Goal: Task Accomplishment & Management: Complete application form

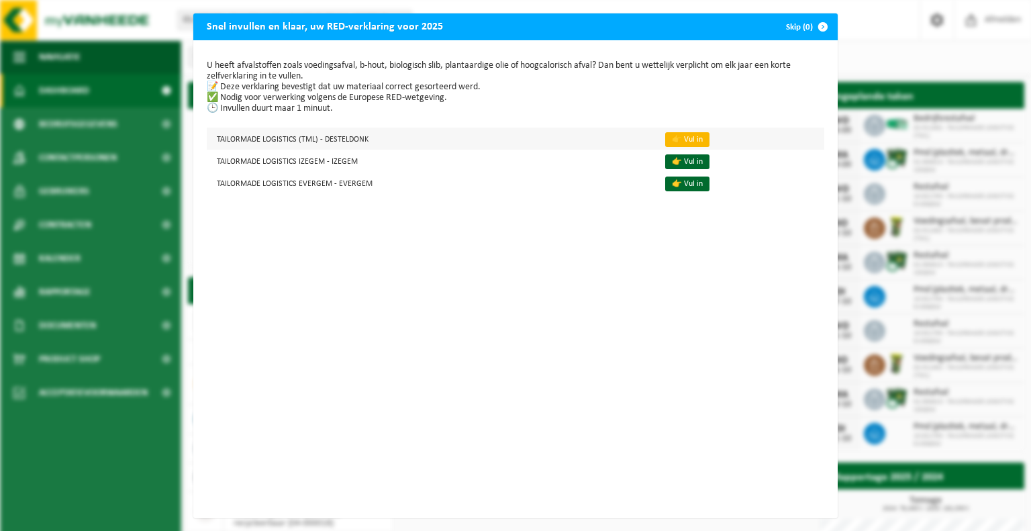
click at [672, 139] on link "👉 Vul in" at bounding box center [687, 139] width 44 height 15
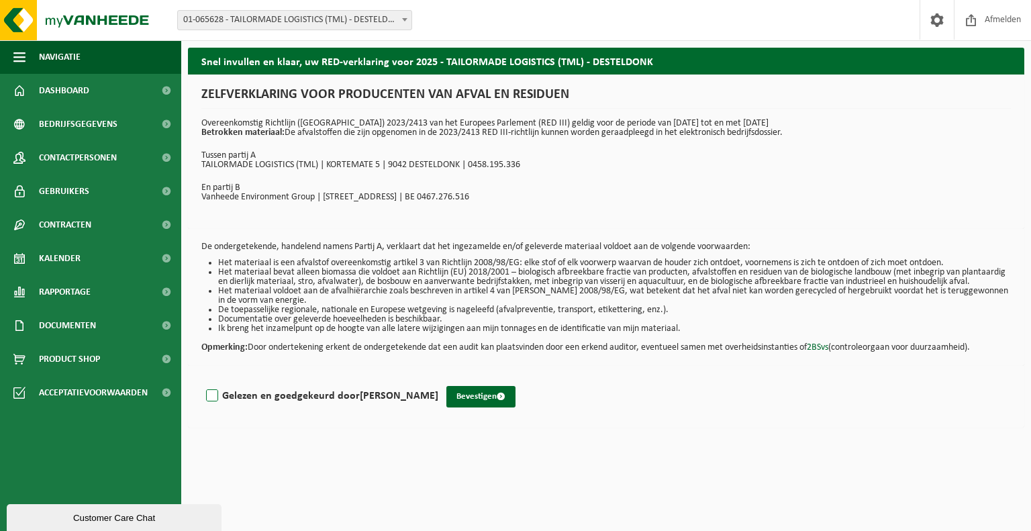
click at [215, 404] on label "Gelezen en goedgekeurd door SANDER VAN LAERE" at bounding box center [320, 396] width 235 height 20
click at [438, 379] on input "Gelezen en goedgekeurd door SANDER VAN LAERE" at bounding box center [438, 379] width 1 height 1
checkbox input "true"
click at [472, 402] on button "Bevestigen" at bounding box center [480, 396] width 69 height 21
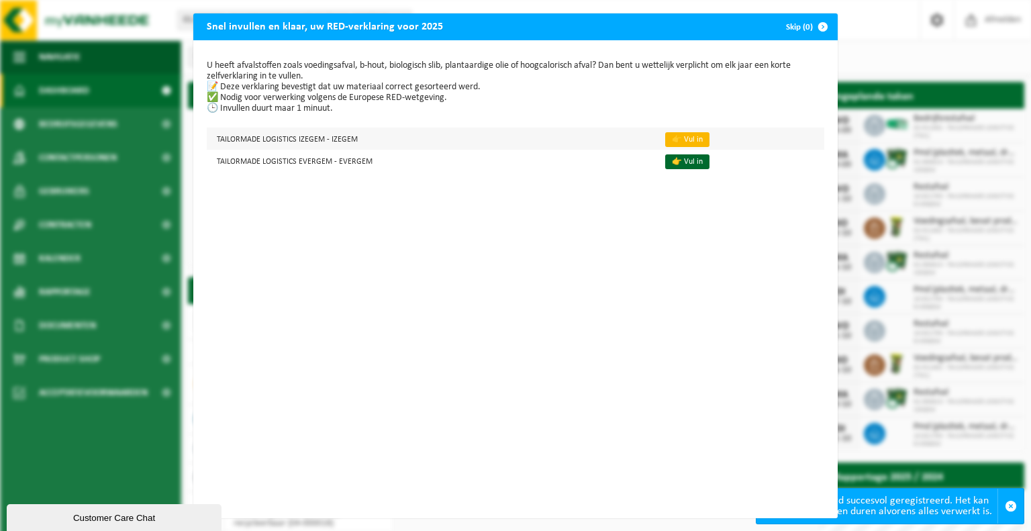
click at [669, 139] on link "👉 Vul in" at bounding box center [687, 139] width 44 height 15
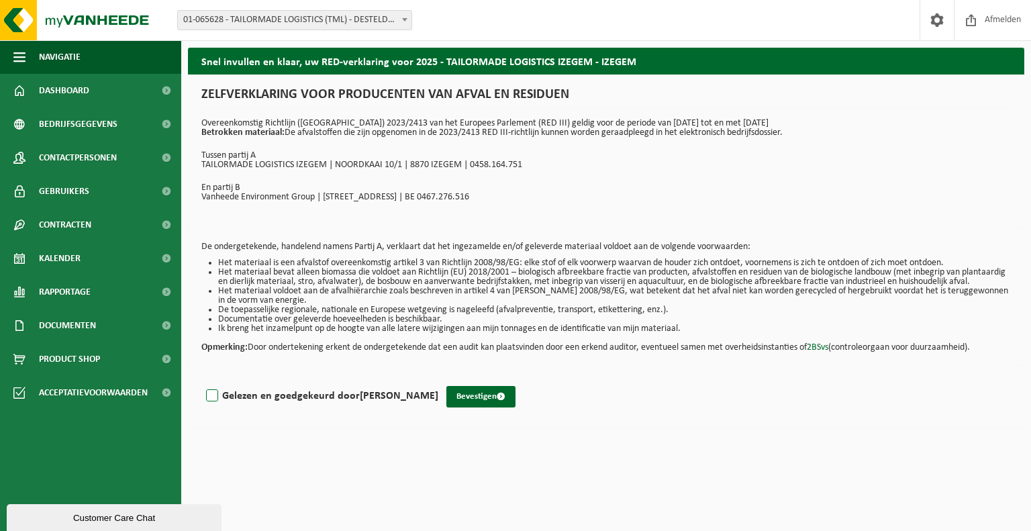
click at [215, 404] on label "Gelezen en goedgekeurd door SANDER VAN LAERE" at bounding box center [320, 396] width 235 height 20
click at [438, 379] on input "Gelezen en goedgekeurd door SANDER VAN LAERE" at bounding box center [438, 379] width 1 height 1
checkbox input "true"
click at [473, 403] on button "Bevestigen" at bounding box center [480, 396] width 69 height 21
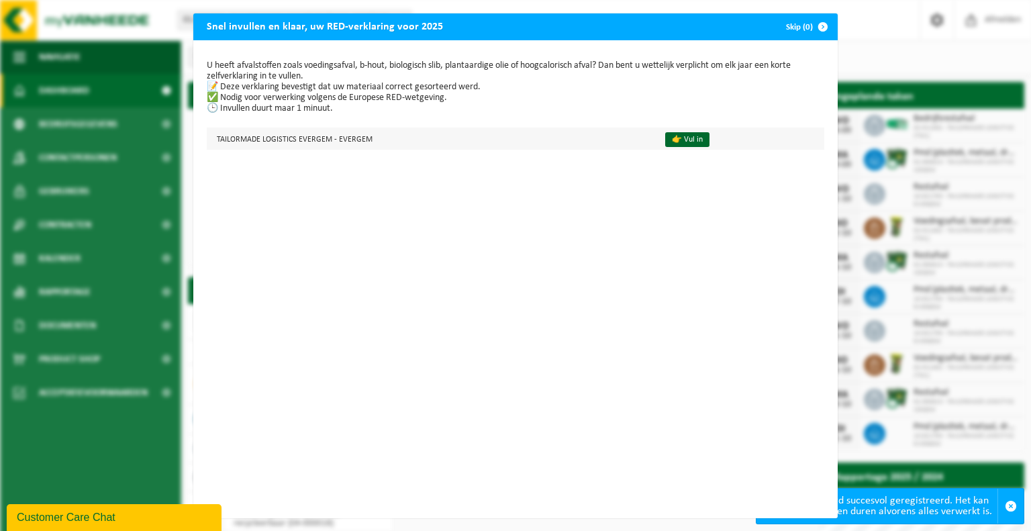
click at [679, 128] on td "👉 Vul in" at bounding box center [739, 139] width 170 height 22
click at [675, 139] on link "👉 Vul in" at bounding box center [687, 139] width 44 height 15
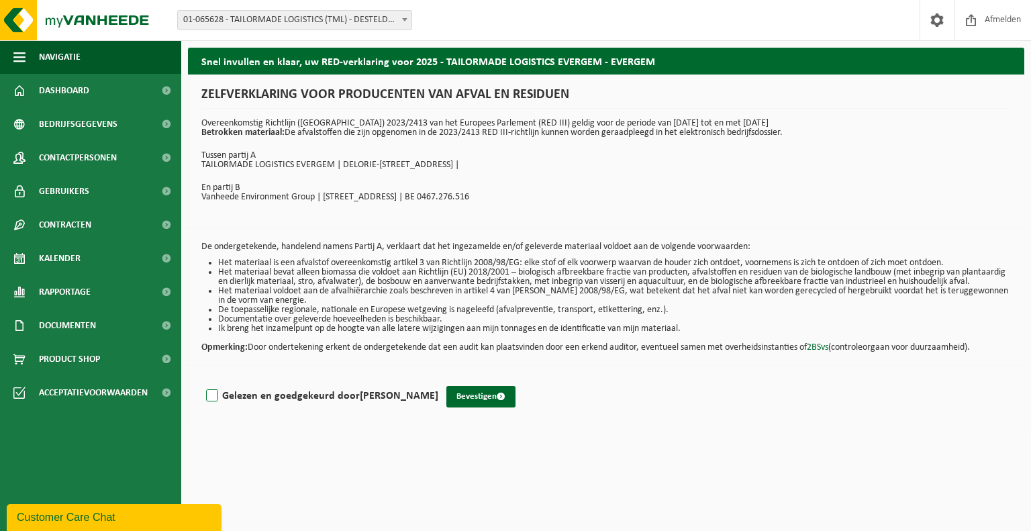
click at [212, 405] on label "Gelezen en goedgekeurd door SANDER VAN LAERE" at bounding box center [320, 396] width 235 height 20
click at [438, 379] on input "Gelezen en goedgekeurd door SANDER VAN LAERE" at bounding box center [438, 379] width 1 height 1
checkbox input "true"
click at [493, 407] on button "Bevestigen" at bounding box center [480, 396] width 69 height 21
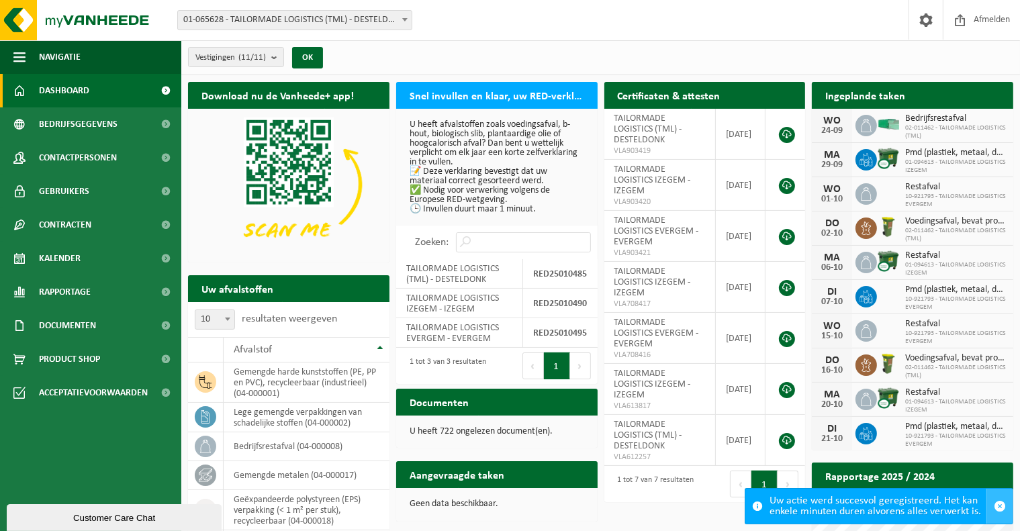
click at [999, 507] on span "button" at bounding box center [999, 506] width 12 height 12
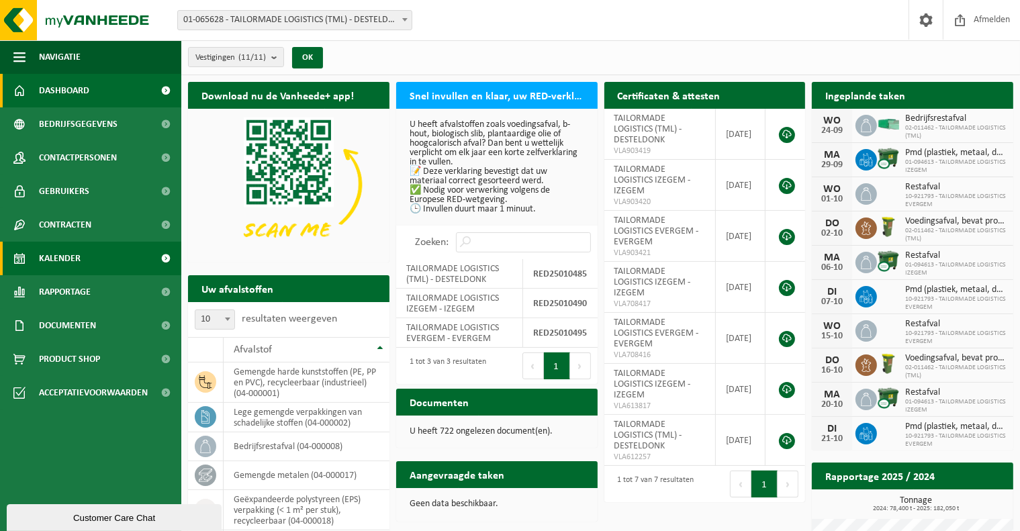
click at [99, 270] on link "Kalender" at bounding box center [90, 259] width 181 height 34
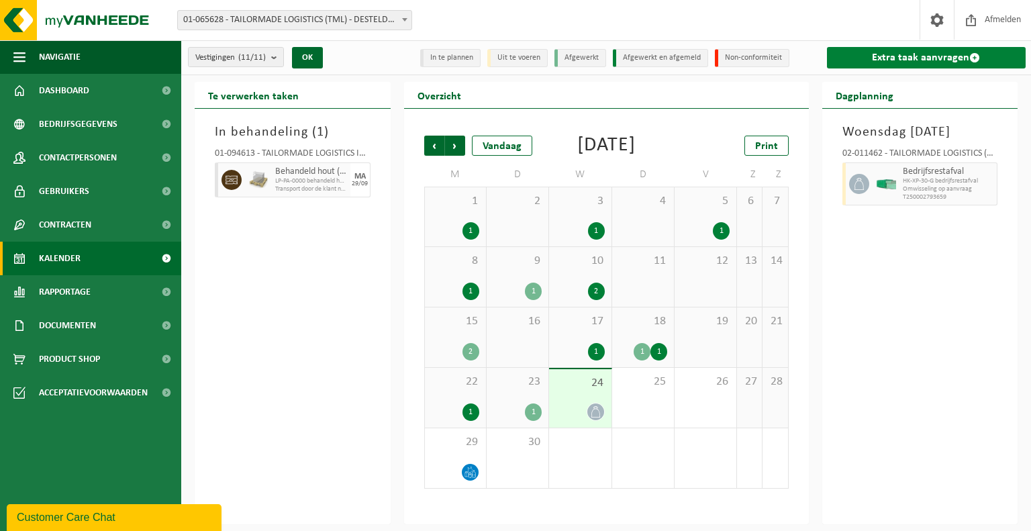
click at [914, 61] on link "Extra taak aanvragen" at bounding box center [926, 57] width 199 height 21
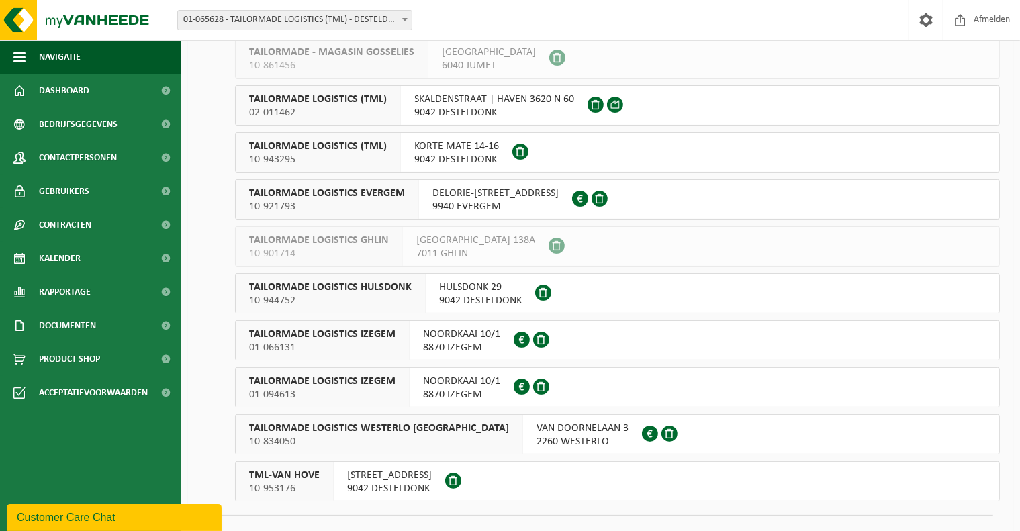
scroll to position [164, 0]
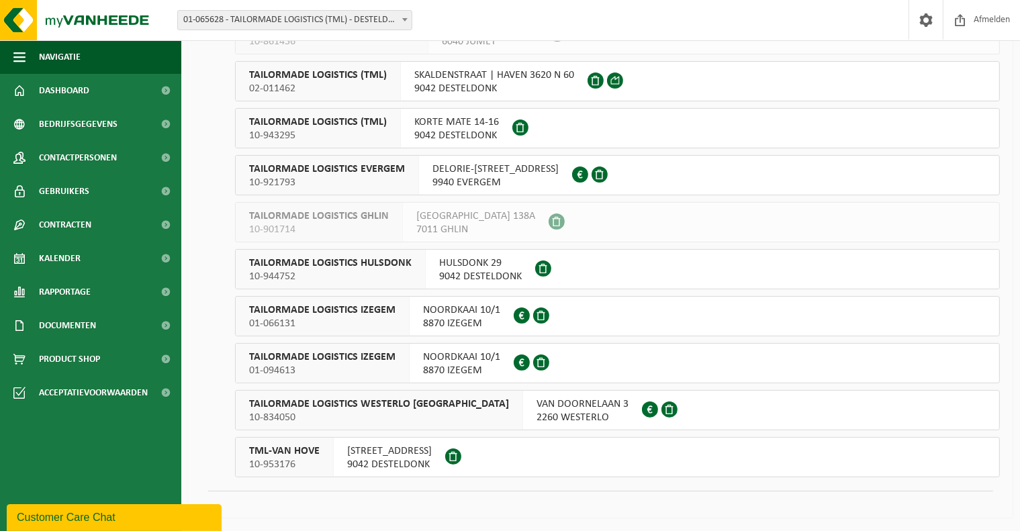
click at [490, 453] on button "TML-VAN HOVE 10-953176 [STREET_ADDRESS]" at bounding box center [617, 457] width 765 height 40
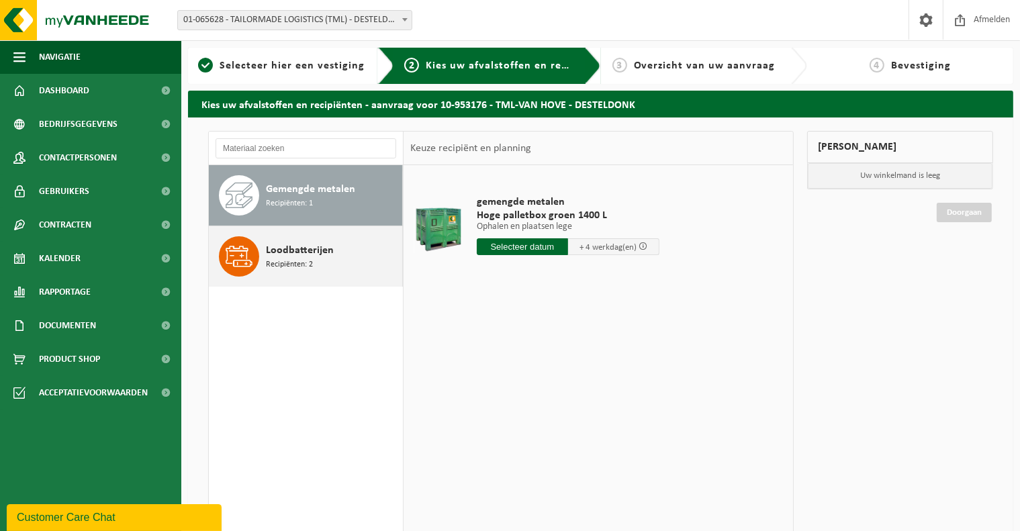
click at [332, 253] on div "Loodbatterijen Recipiënten: 2" at bounding box center [332, 256] width 133 height 40
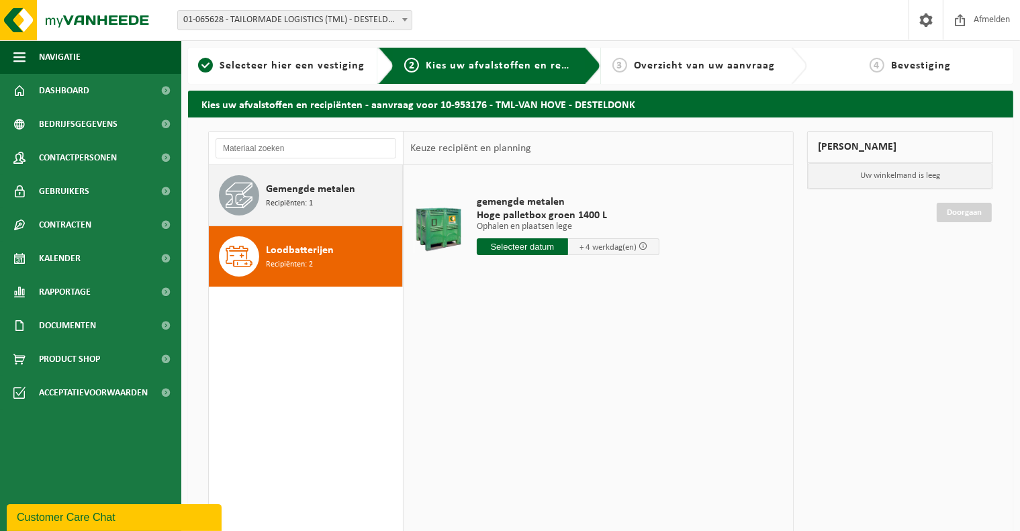
drag, startPoint x: 266, startPoint y: 189, endPoint x: 512, endPoint y: 279, distance: 261.6
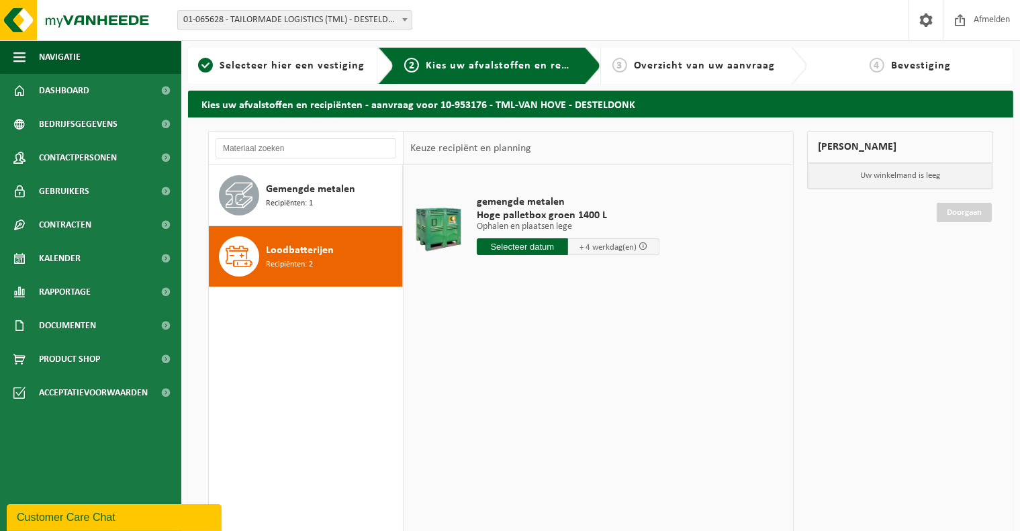
click at [267, 189] on span "Gemengde metalen" at bounding box center [310, 189] width 89 height 16
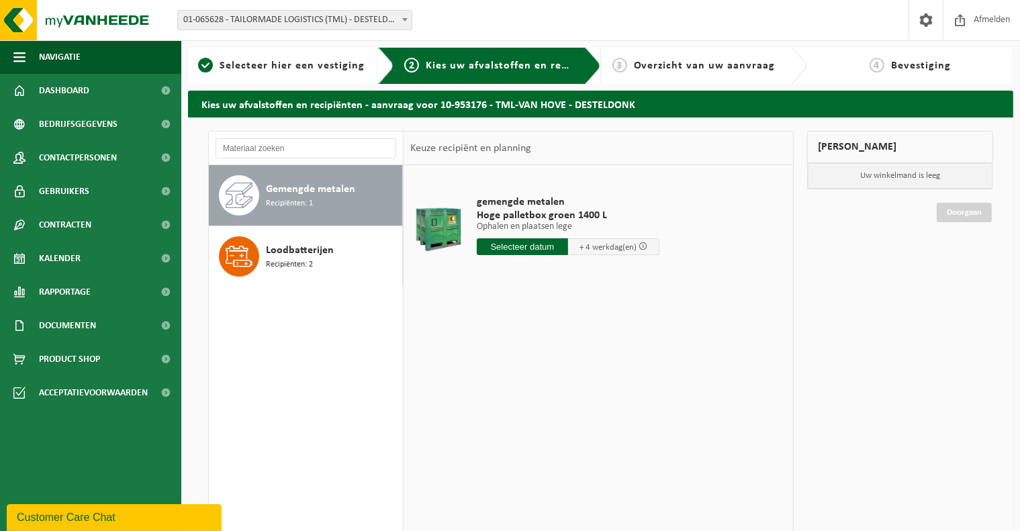
click at [540, 246] on input "text" at bounding box center [522, 246] width 91 height 17
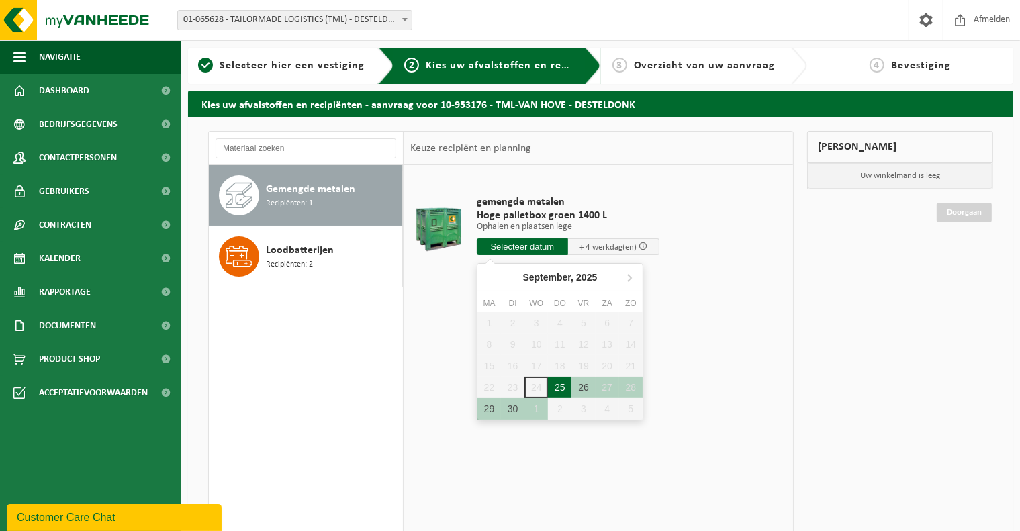
click at [562, 389] on div "25" at bounding box center [559, 387] width 23 height 21
type input "Van 2025-09-25"
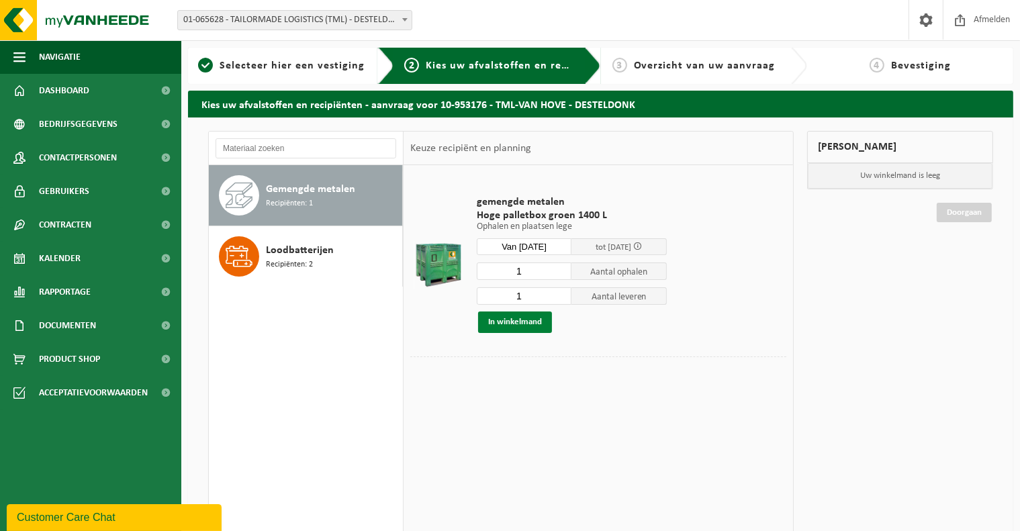
click at [536, 324] on button "In winkelmand" at bounding box center [515, 321] width 74 height 21
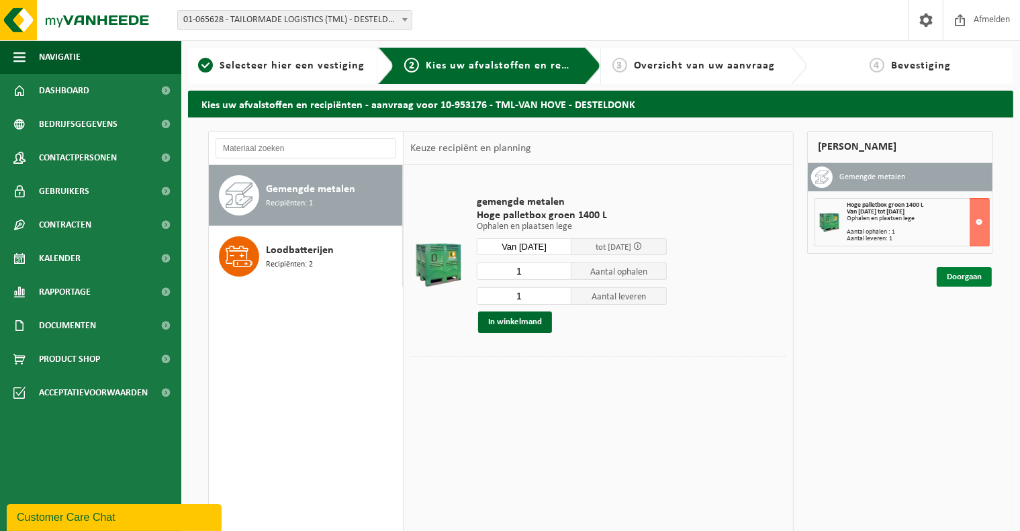
click at [954, 279] on link "Doorgaan" at bounding box center [963, 276] width 55 height 19
